Goal: Task Accomplishment & Management: Manage account settings

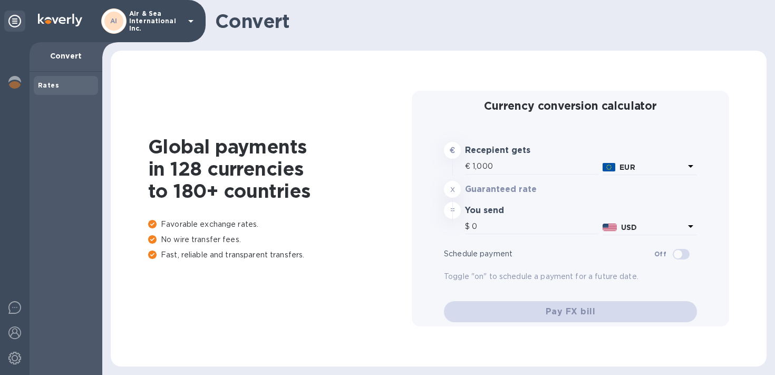
type input "1,187.73"
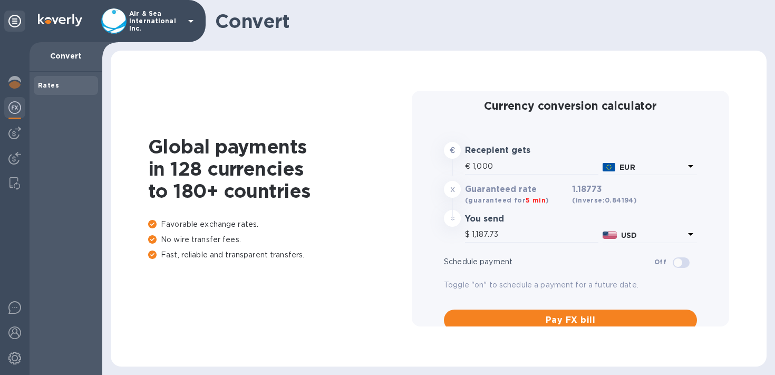
click at [158, 13] on p "Air & Sea International Inc." at bounding box center [155, 21] width 53 height 22
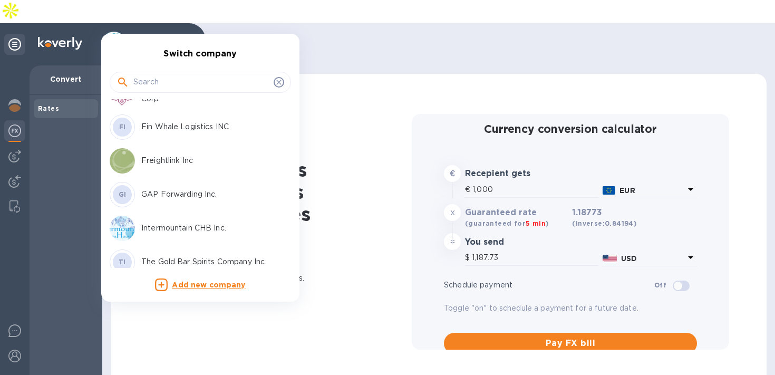
scroll to position [137, 0]
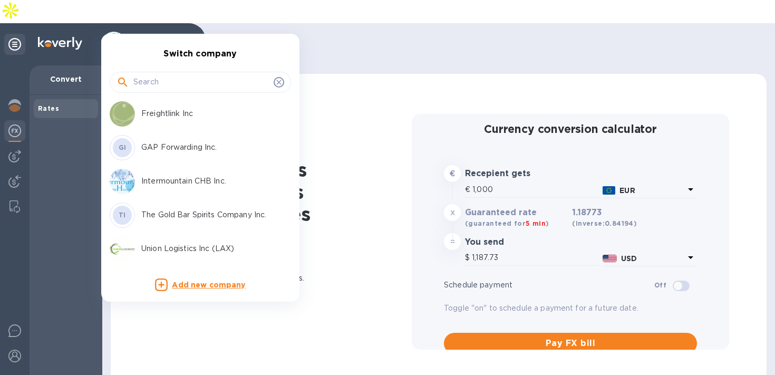
click at [181, 149] on p "GAP Forwarding Inc." at bounding box center [207, 147] width 133 height 11
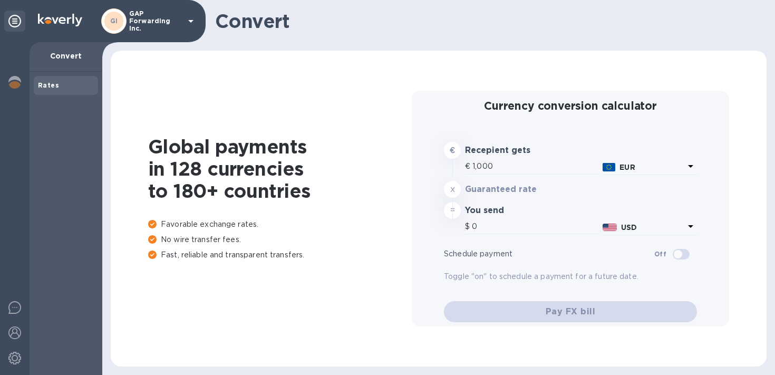
type input "1,187.73"
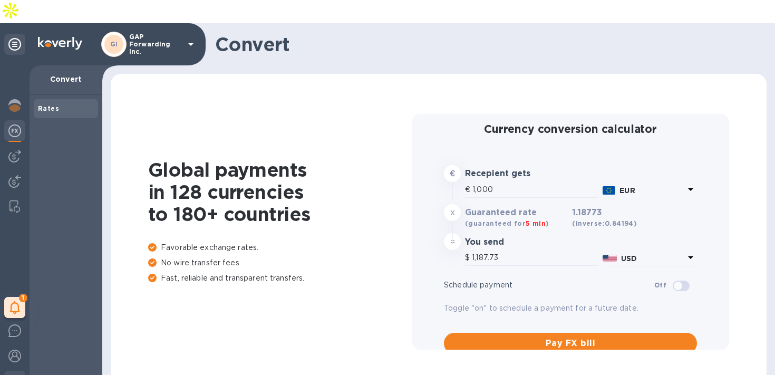
click at [18, 371] on div at bounding box center [14, 382] width 21 height 23
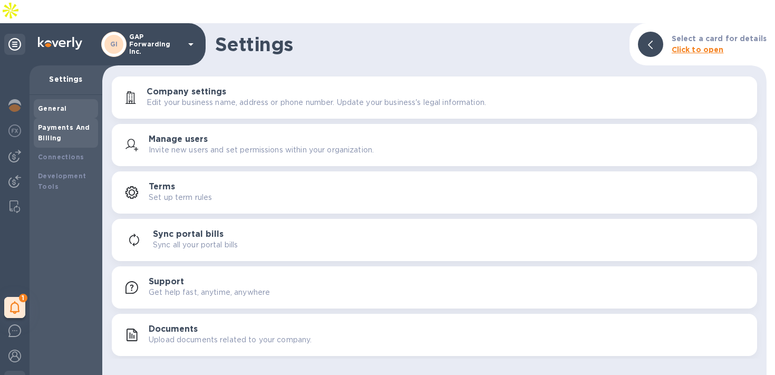
click at [73, 123] on b "Payments And Billing" at bounding box center [64, 132] width 52 height 18
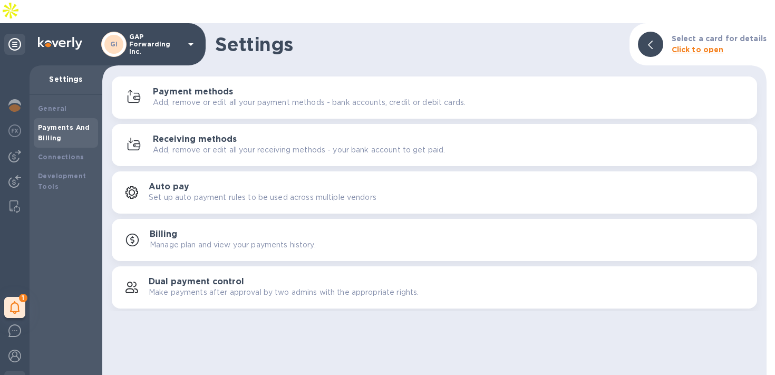
click at [233, 97] on p "Add, remove or edit all your payment methods - bank accounts, credit or debit c…" at bounding box center [309, 102] width 313 height 11
